Goal: Task Accomplishment & Management: Complete application form

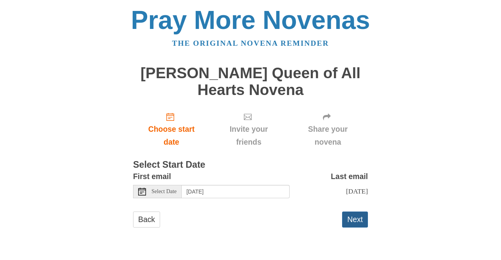
click at [355, 216] on button "Next" at bounding box center [355, 220] width 26 height 16
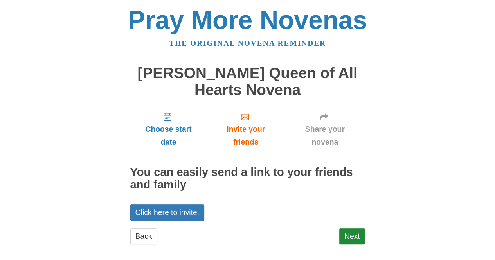
scroll to position [6, 0]
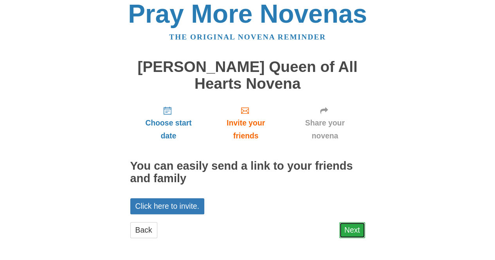
click at [347, 223] on link "Next" at bounding box center [352, 230] width 26 height 16
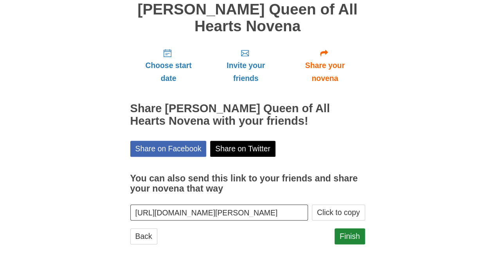
scroll to position [70, 0]
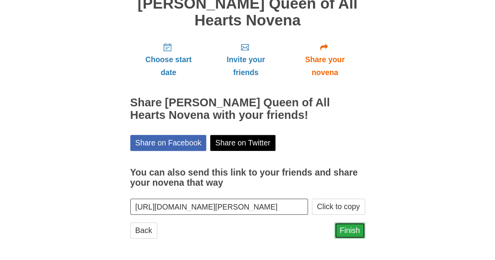
click at [345, 225] on link "Finish" at bounding box center [349, 231] width 31 height 16
